Goal: Browse casually: Explore the website without a specific task or goal

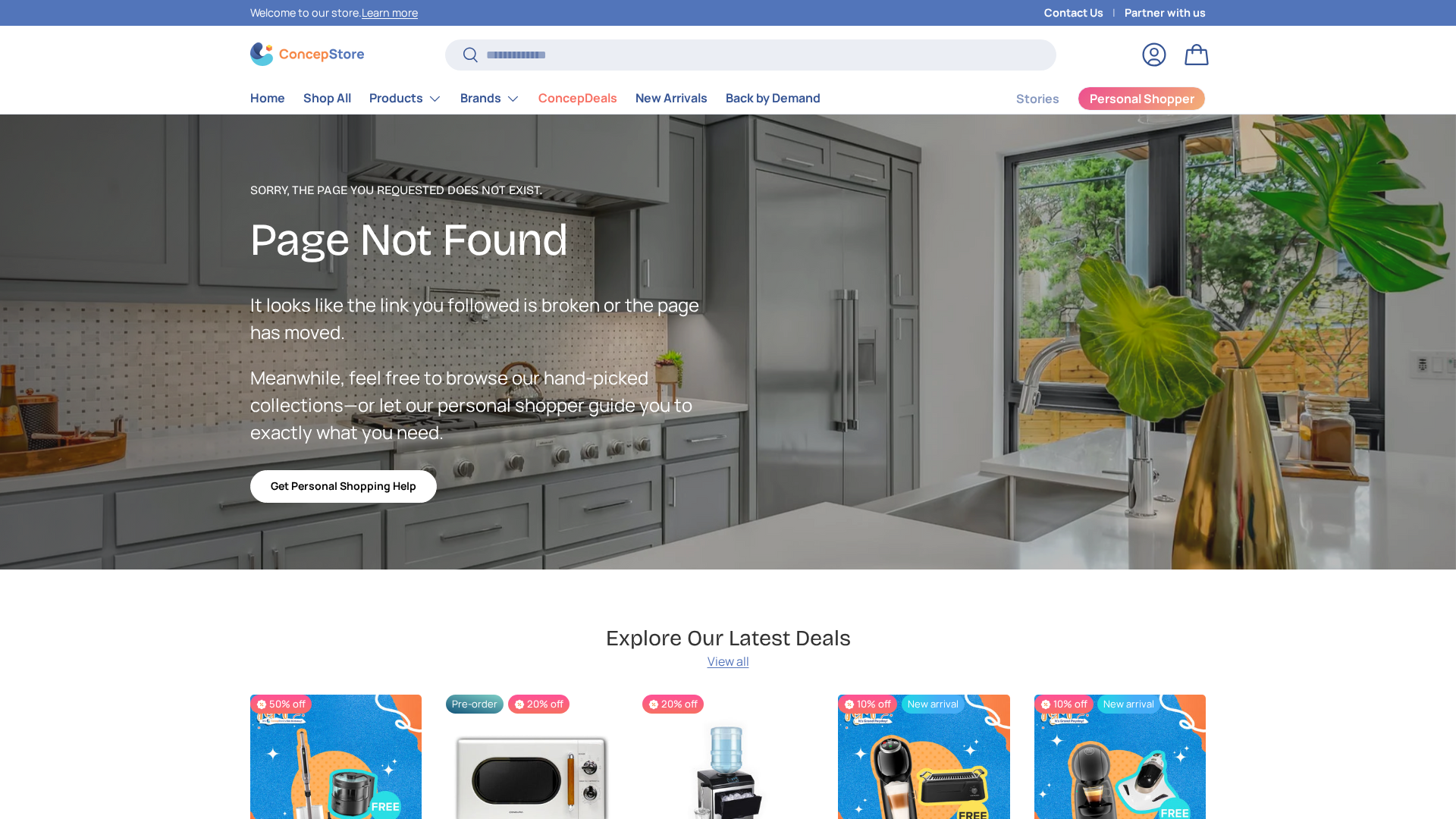
scroll to position [1837, 6200]
